Goal: Task Accomplishment & Management: Manage account settings

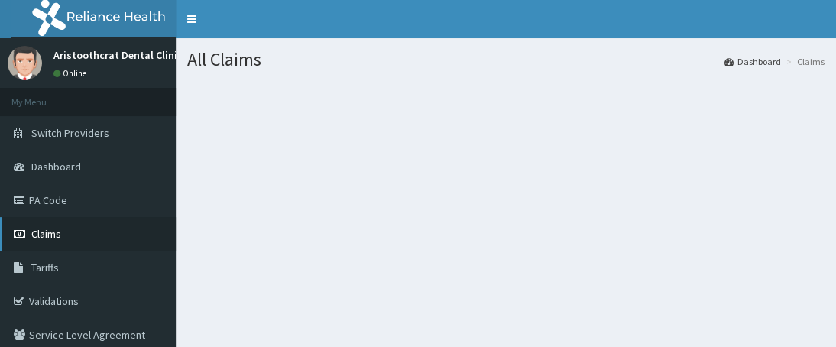
click at [104, 235] on link "Claims" at bounding box center [88, 234] width 176 height 34
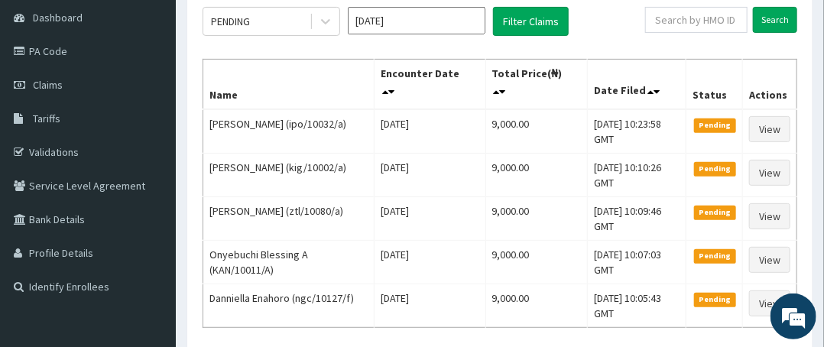
scroll to position [280, 0]
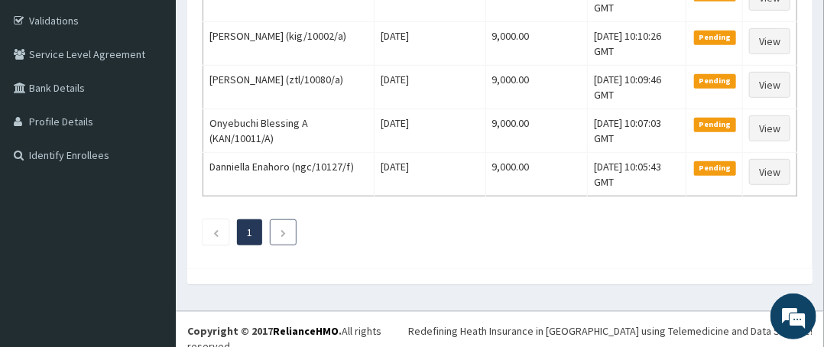
click at [275, 222] on li at bounding box center [283, 232] width 27 height 26
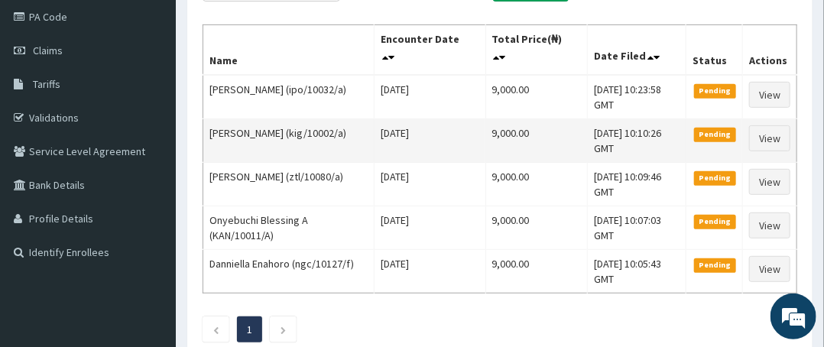
scroll to position [51, 0]
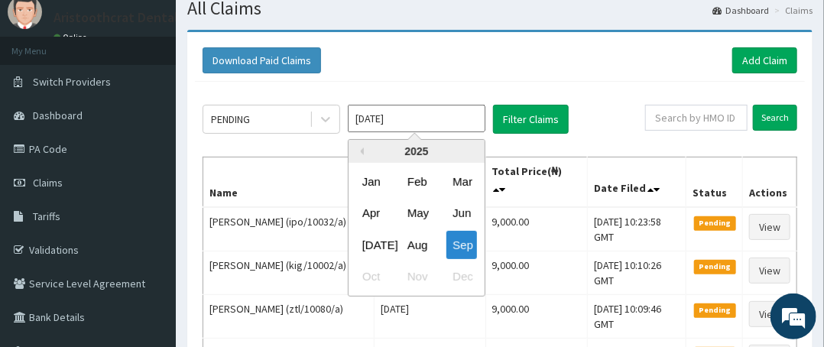
click at [439, 119] on input "[DATE]" at bounding box center [417, 119] width 138 height 28
click at [407, 251] on div "Aug" at bounding box center [416, 245] width 31 height 28
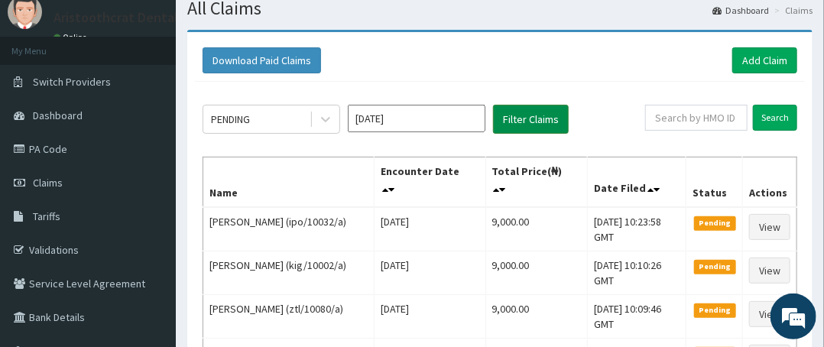
click at [526, 128] on button "Filter Claims" at bounding box center [531, 119] width 76 height 29
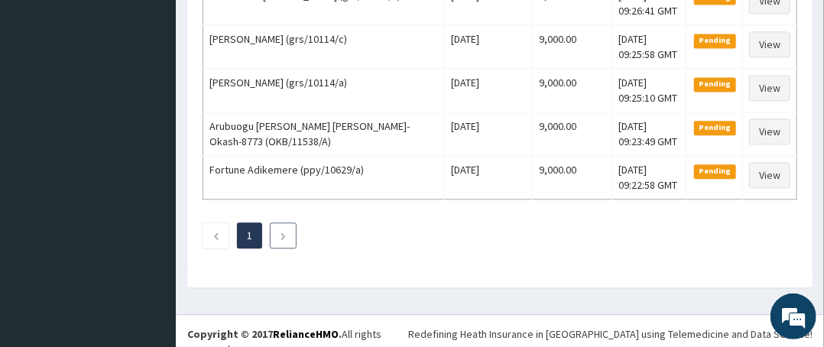
scroll to position [0, 0]
click at [273, 230] on li at bounding box center [283, 235] width 27 height 26
click at [216, 238] on li at bounding box center [215, 235] width 27 height 26
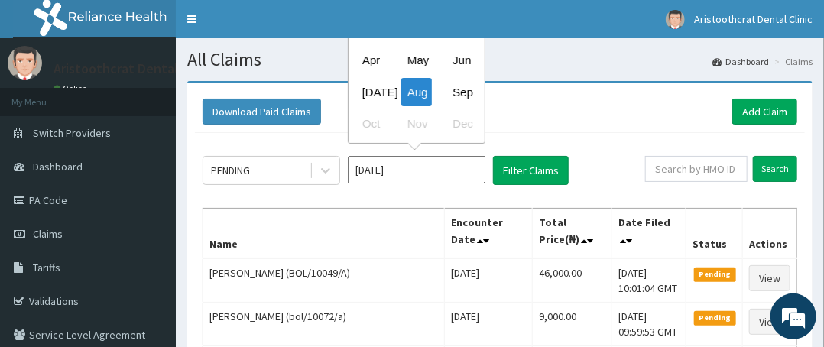
click at [400, 173] on input "[DATE]" at bounding box center [417, 170] width 138 height 28
click at [368, 78] on div "[DATE]" at bounding box center [371, 92] width 31 height 28
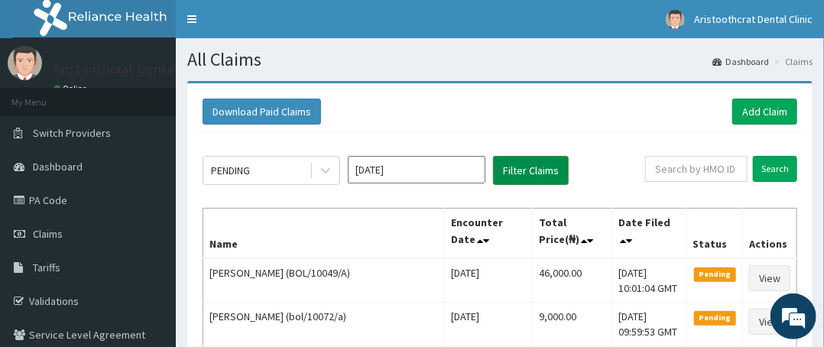
click at [533, 161] on button "Filter Claims" at bounding box center [531, 170] width 76 height 29
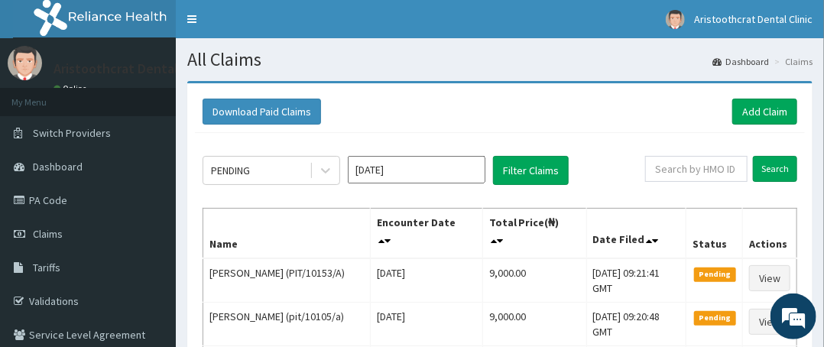
click at [373, 172] on input "[DATE]" at bounding box center [417, 170] width 138 height 28
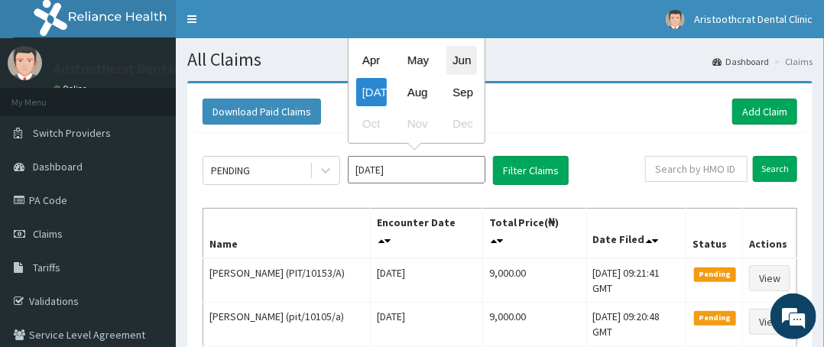
click at [451, 61] on div "Jun" at bounding box center [461, 61] width 31 height 28
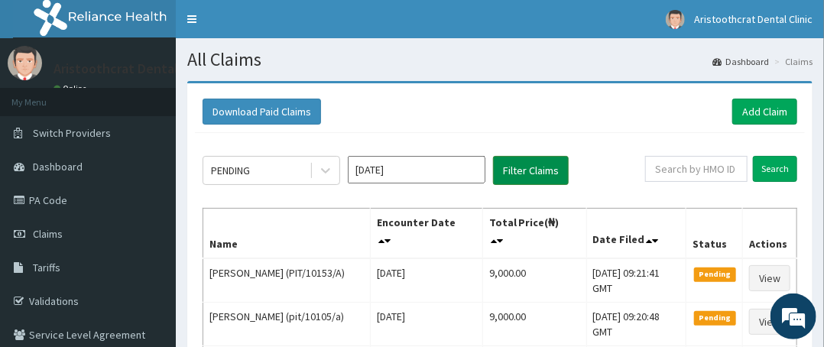
click at [522, 163] on button "Filter Claims" at bounding box center [531, 170] width 76 height 29
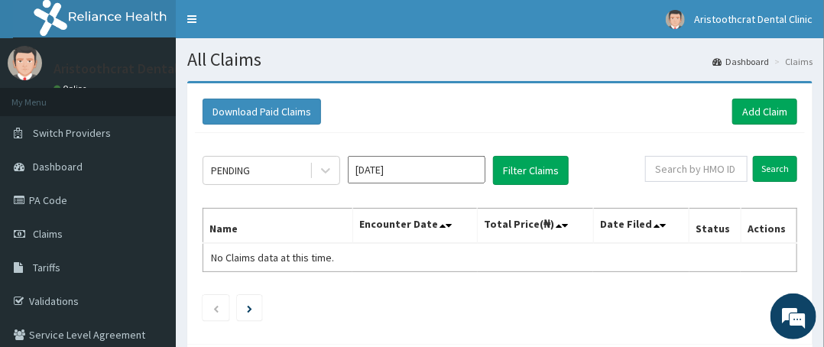
click at [397, 167] on input "[DATE]" at bounding box center [417, 170] width 138 height 28
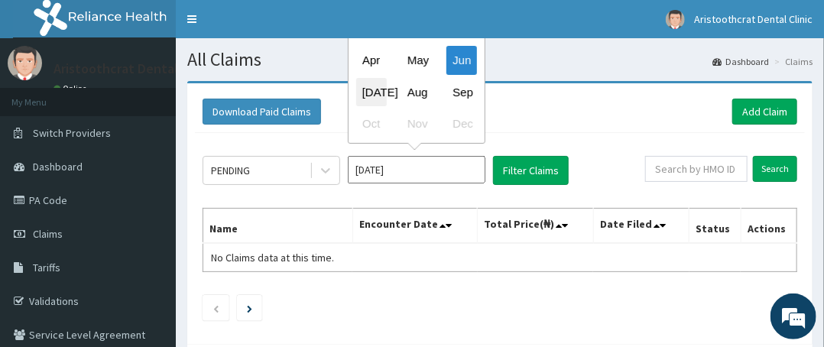
click at [364, 96] on div "[DATE]" at bounding box center [371, 92] width 31 height 28
type input "[DATE]"
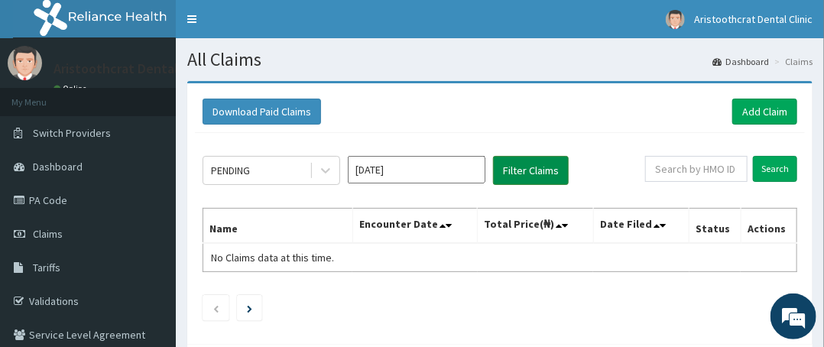
click at [499, 183] on button "Filter Claims" at bounding box center [531, 170] width 76 height 29
